Goal: Information Seeking & Learning: Learn about a topic

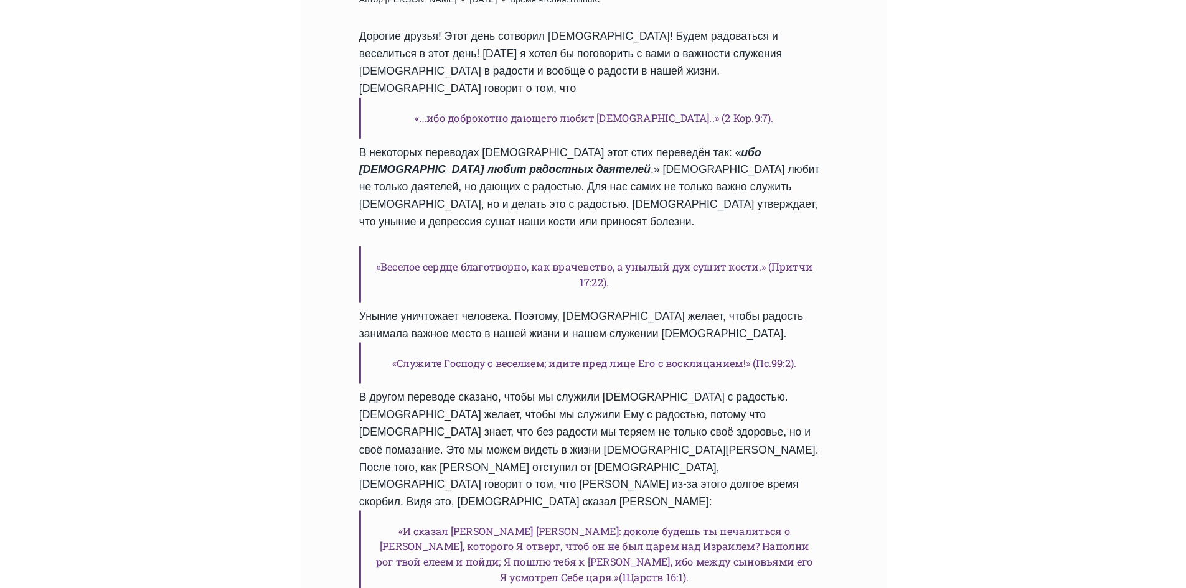
scroll to position [436, 0]
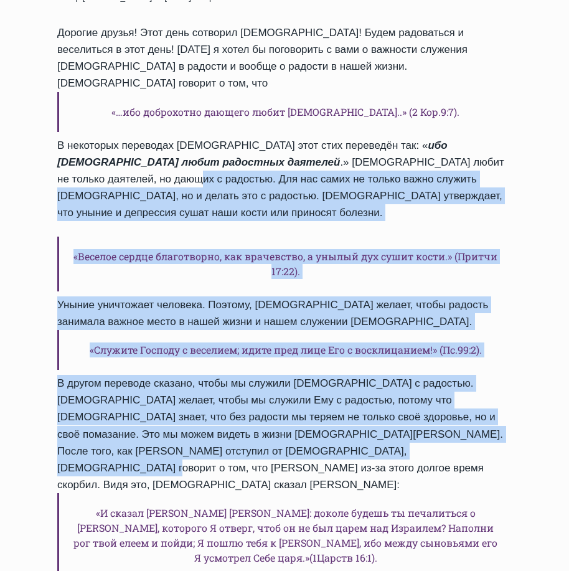
drag, startPoint x: 389, startPoint y: 149, endPoint x: 512, endPoint y: 430, distance: 305.8
click at [512, 430] on div "Ежедневное слово [PERSON_NAME] в [GEOGRAPHIC_DATA]! Автор [PERSON_NAME] [DATE] …" at bounding box center [284, 342] width 494 height 850
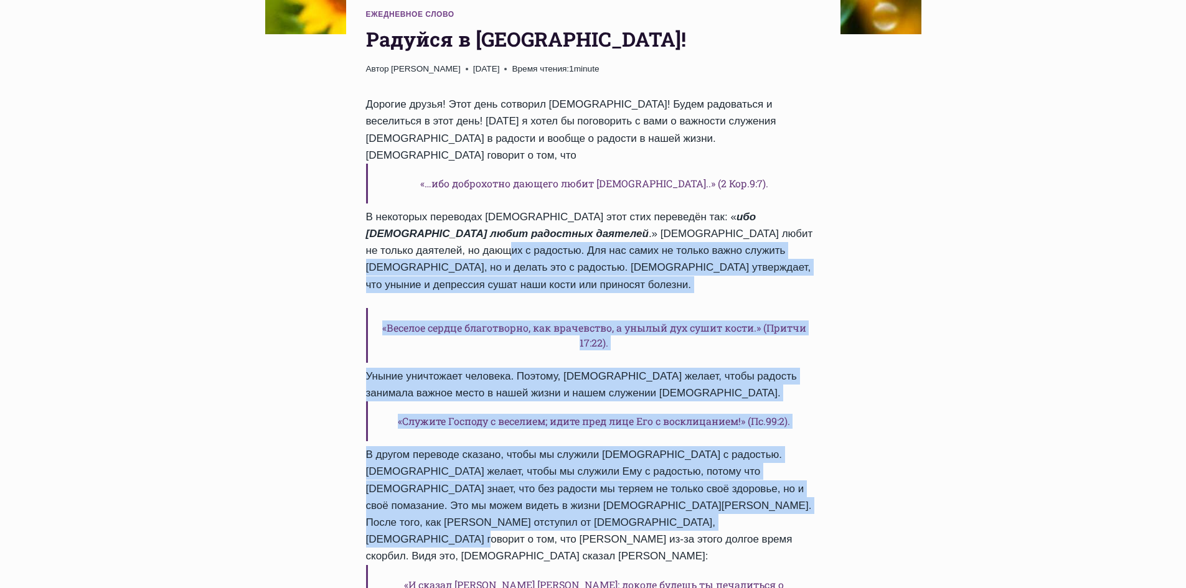
click at [568, 299] on div "Ежедневное слово [PERSON_NAME] в [GEOGRAPHIC_DATA]! Автор [PERSON_NAME] [DATE] …" at bounding box center [593, 589] width 1186 height 1851
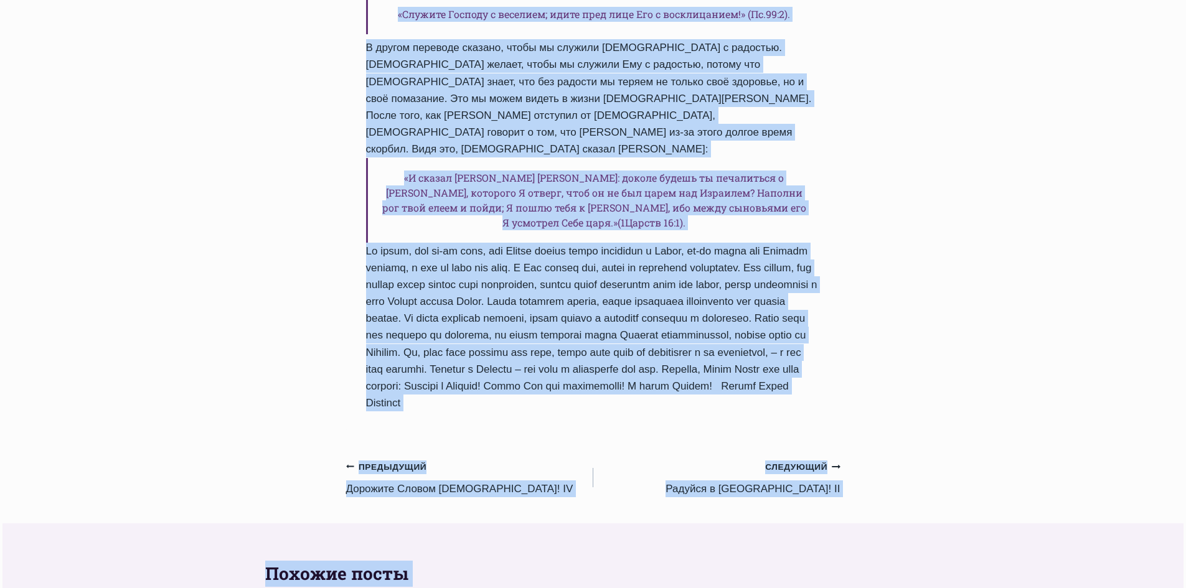
scroll to position [844, 0]
drag, startPoint x: 700, startPoint y: 217, endPoint x: 842, endPoint y: 348, distance: 193.9
click at [568, 348] on div "Ежедневное слово [PERSON_NAME] в [GEOGRAPHIC_DATA]! Автор [PERSON_NAME] [DATE] …" at bounding box center [593, 180] width 524 height 1851
copy div "Lor ips dolor si ametco adipi elitsed Doei, te i utlabo etd m aliquaen. Admini …"
